Goal: Transaction & Acquisition: Purchase product/service

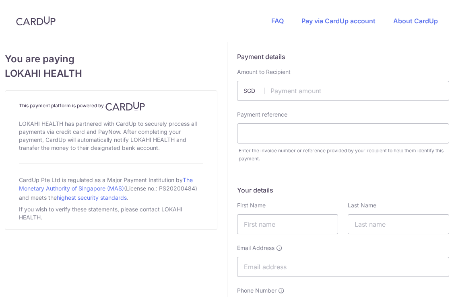
click at [301, 91] on input "text" at bounding box center [343, 91] width 212 height 20
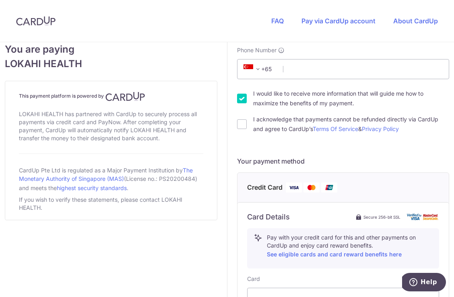
scroll to position [249, 0]
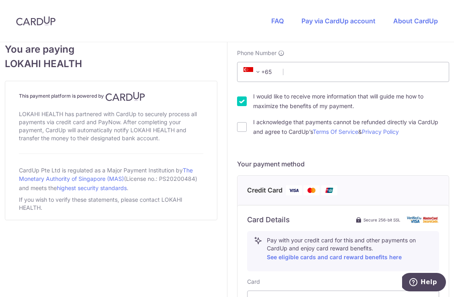
click at [242, 103] on input "I would like to receive more information that will guide me how to maximize the…" at bounding box center [242, 102] width 10 height 10
checkbox input "false"
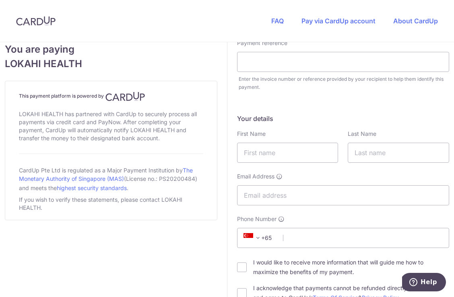
scroll to position [78, 0]
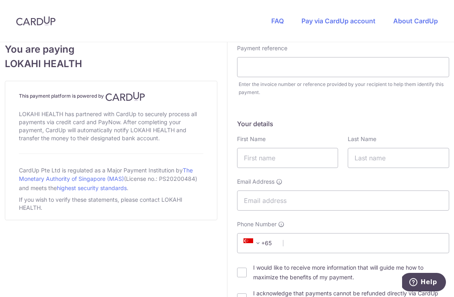
click at [41, 23] on img at bounding box center [35, 21] width 39 height 10
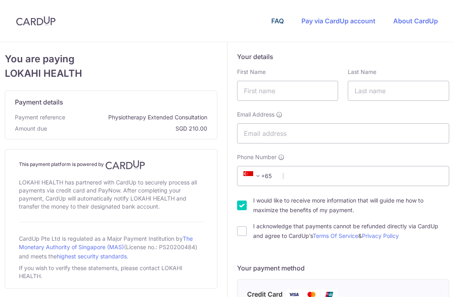
click at [281, 20] on link "FAQ" at bounding box center [277, 21] width 12 height 8
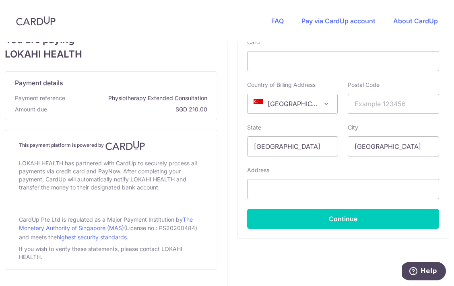
scroll to position [352, 0]
